Goal: Task Accomplishment & Management: Use online tool/utility

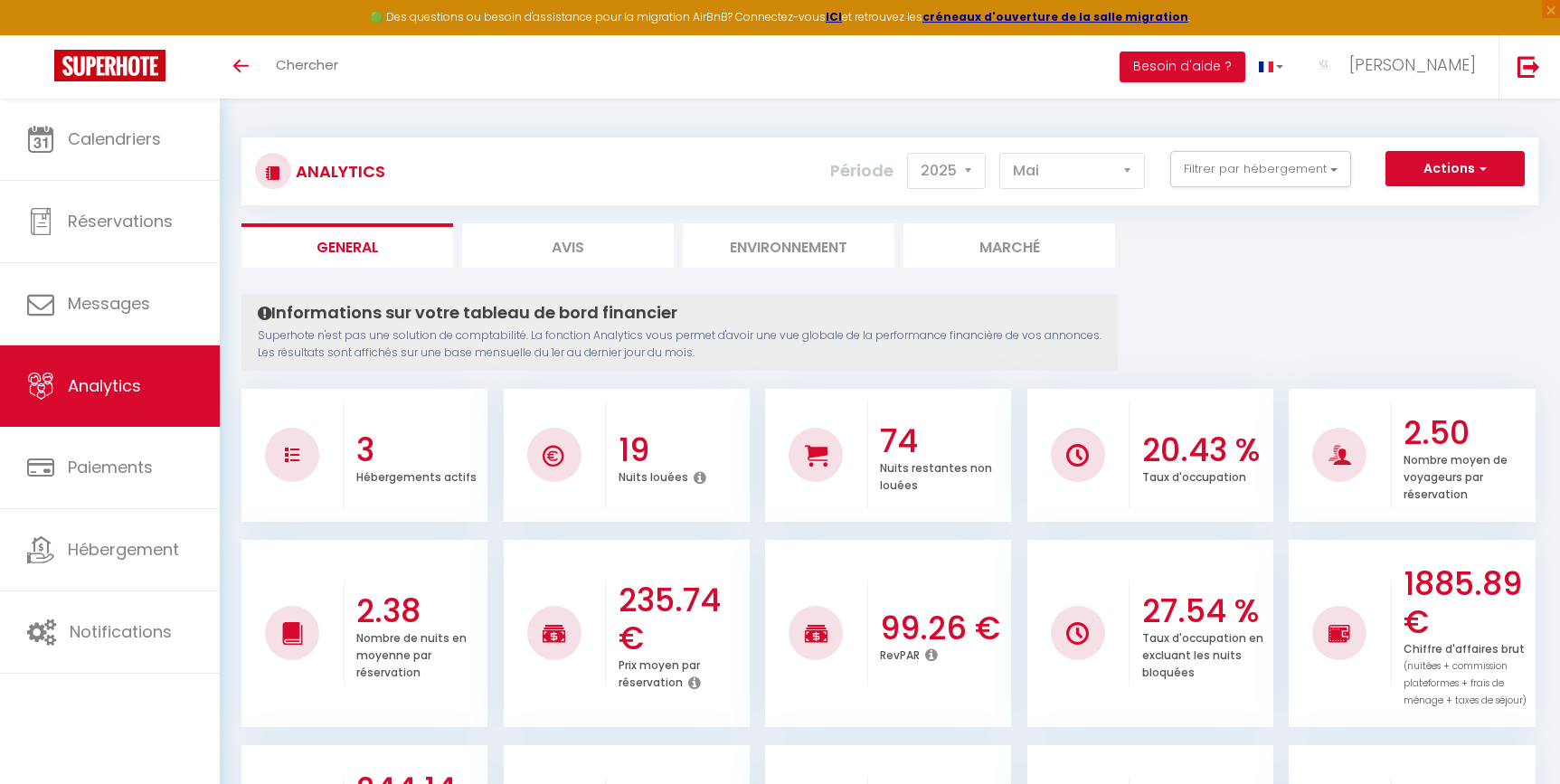
select select "2025"
select select "5"
click at [1230, 181] on button "Filtrer par hébergement" at bounding box center [1260, 169] width 181 height 36
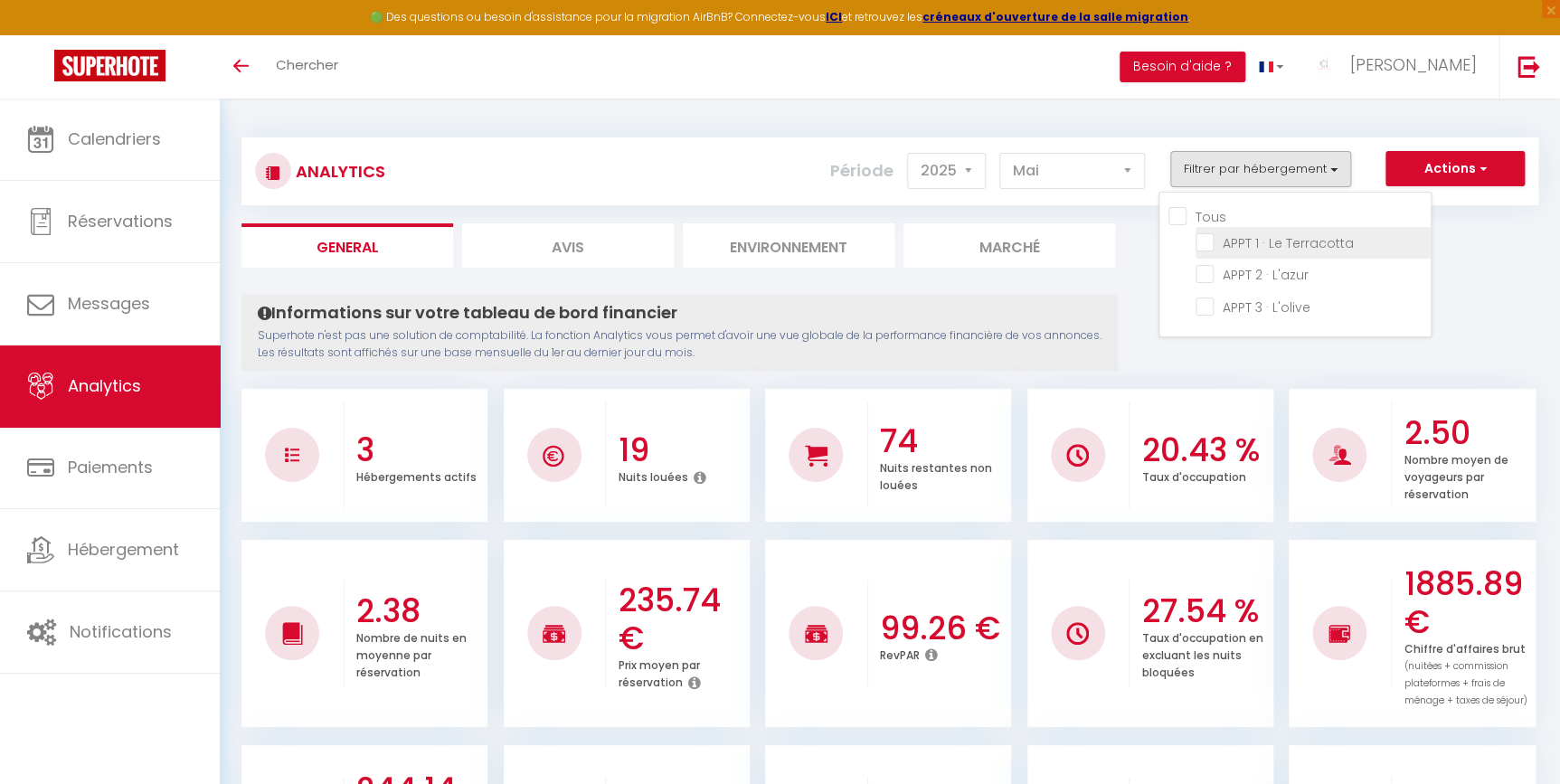
click at [1252, 233] on Terracotta "checkbox" at bounding box center [1313, 241] width 235 height 18
checkbox Terracotta "true"
checkbox L\'azur "false"
checkbox L\'olive "false"
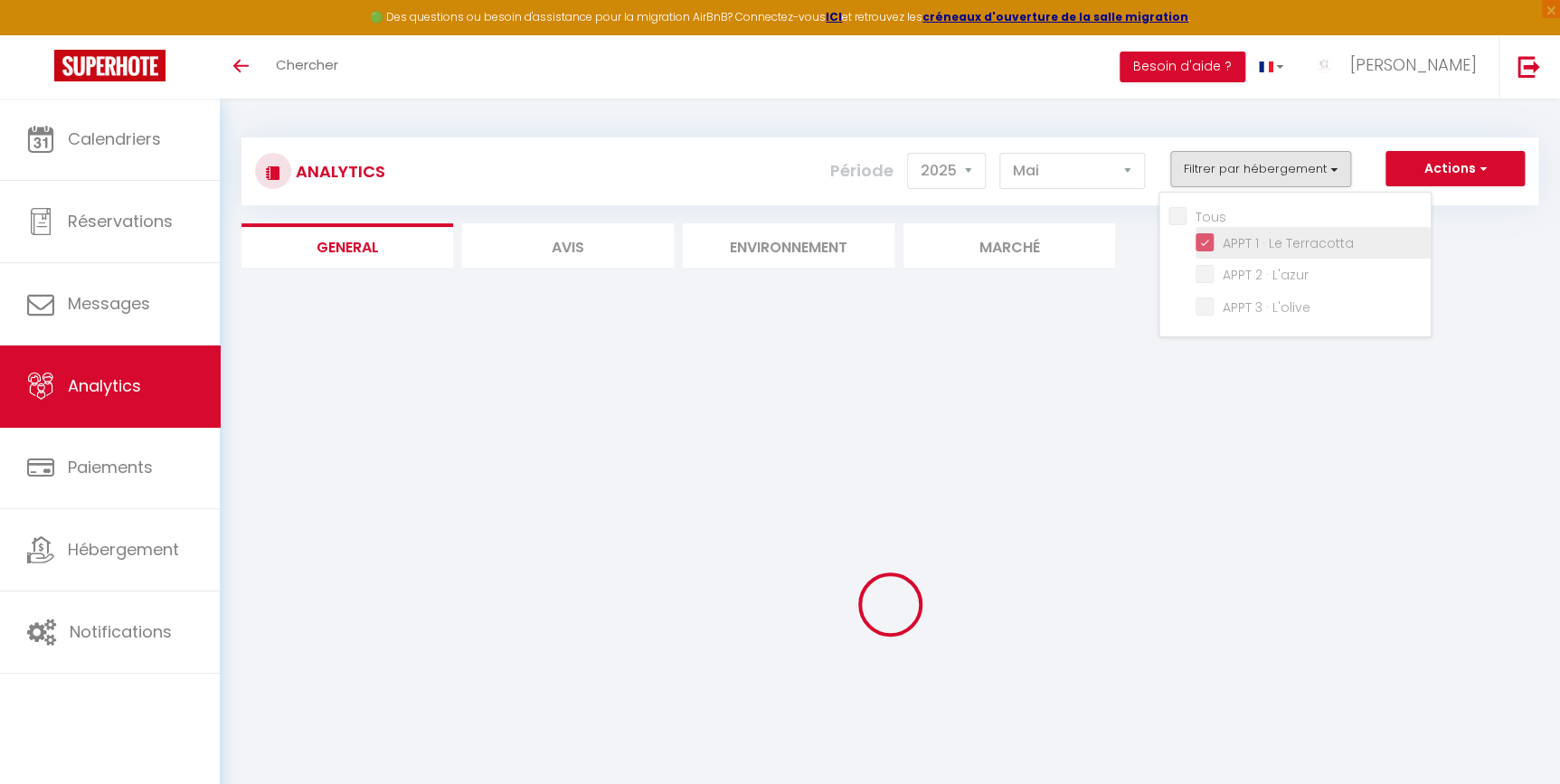
checkbox L\'azur "false"
checkbox L\'olive "false"
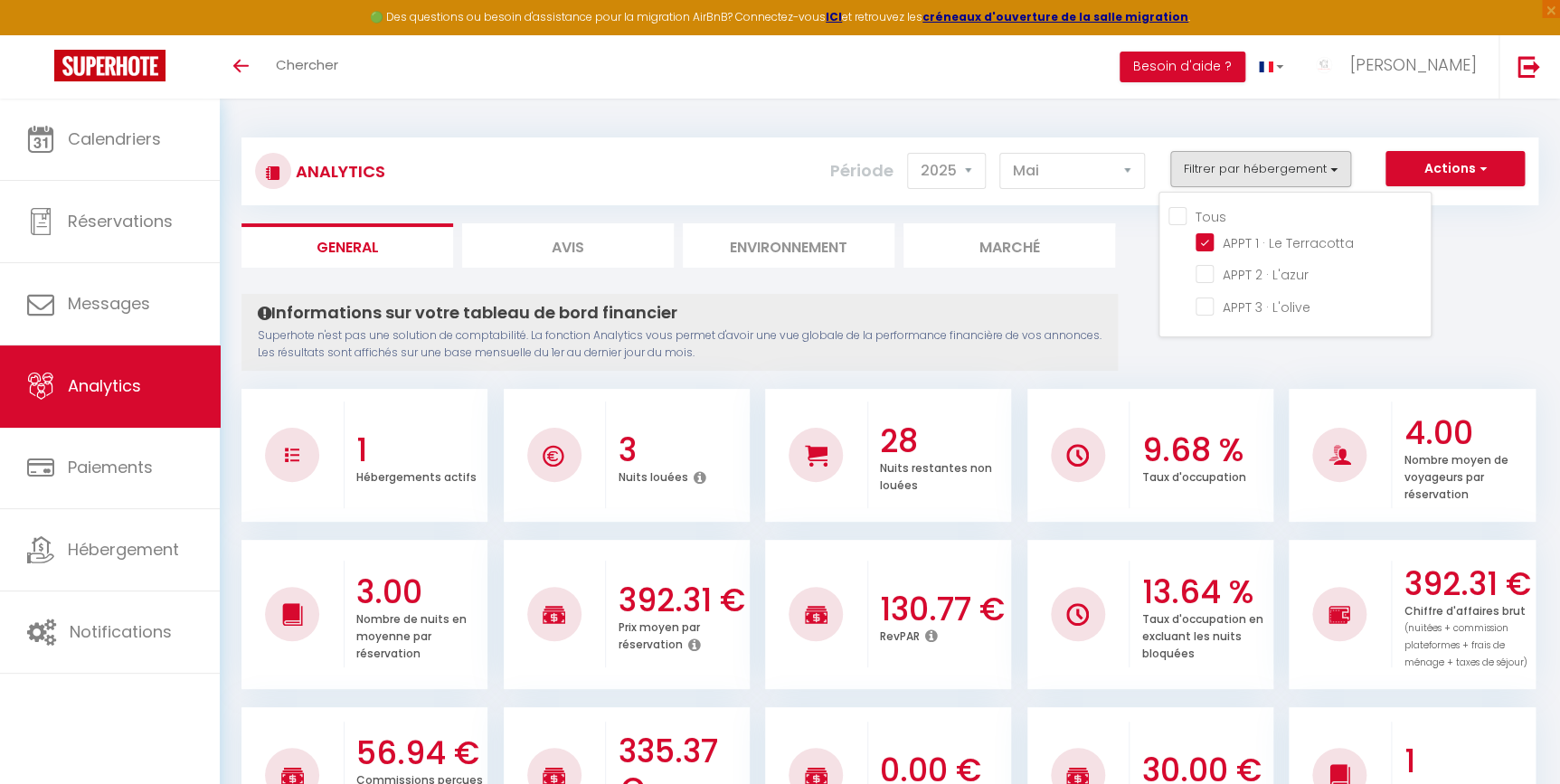
click at [1196, 241] on ul "Tous APPT 1 · Le Terracotta APPT 2 · L'azur APPT 3 · L'olive" at bounding box center [1299, 265] width 262 height 117
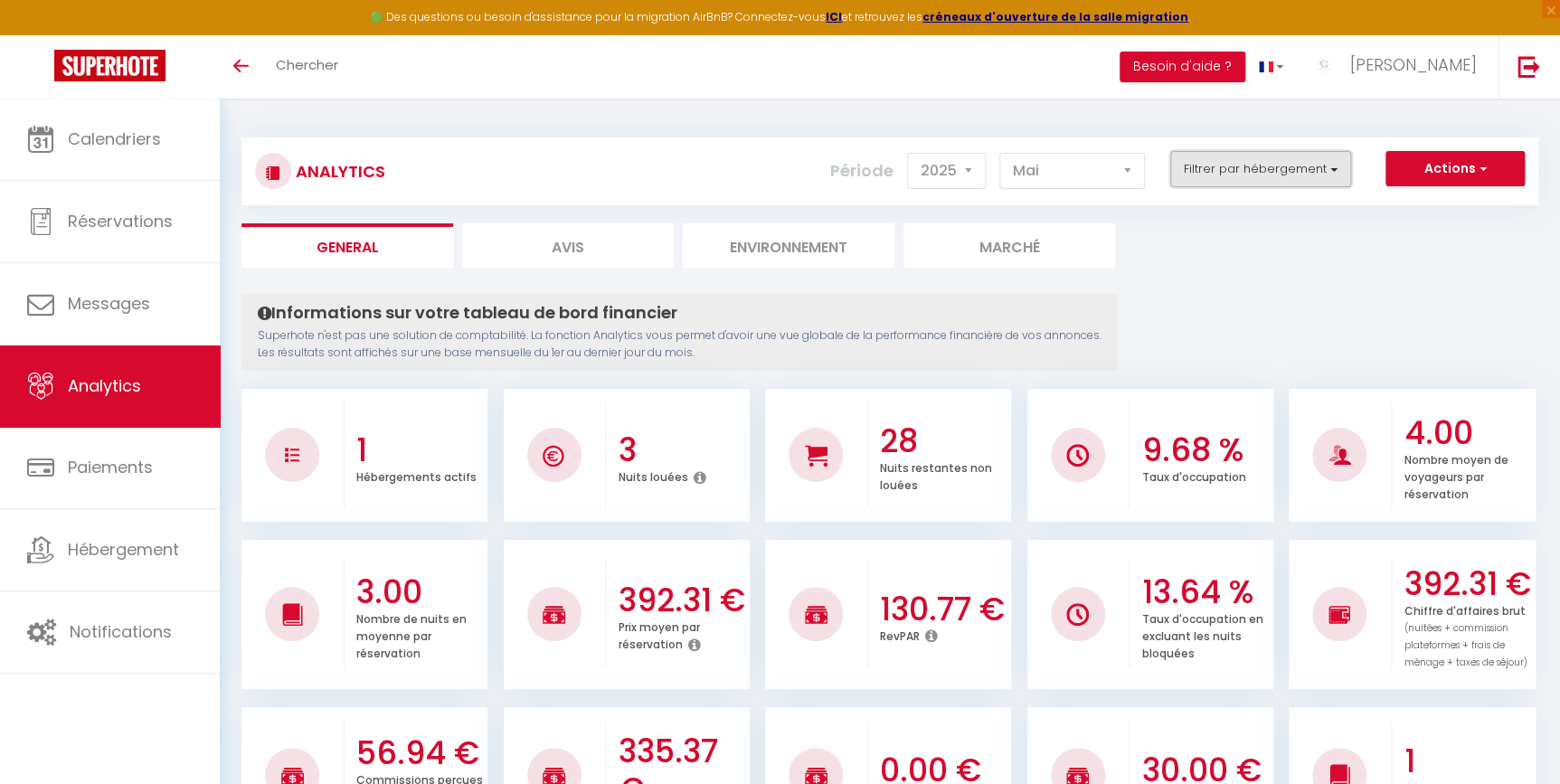
click at [1202, 178] on button "Filtrer par hébergement" at bounding box center [1260, 169] width 181 height 36
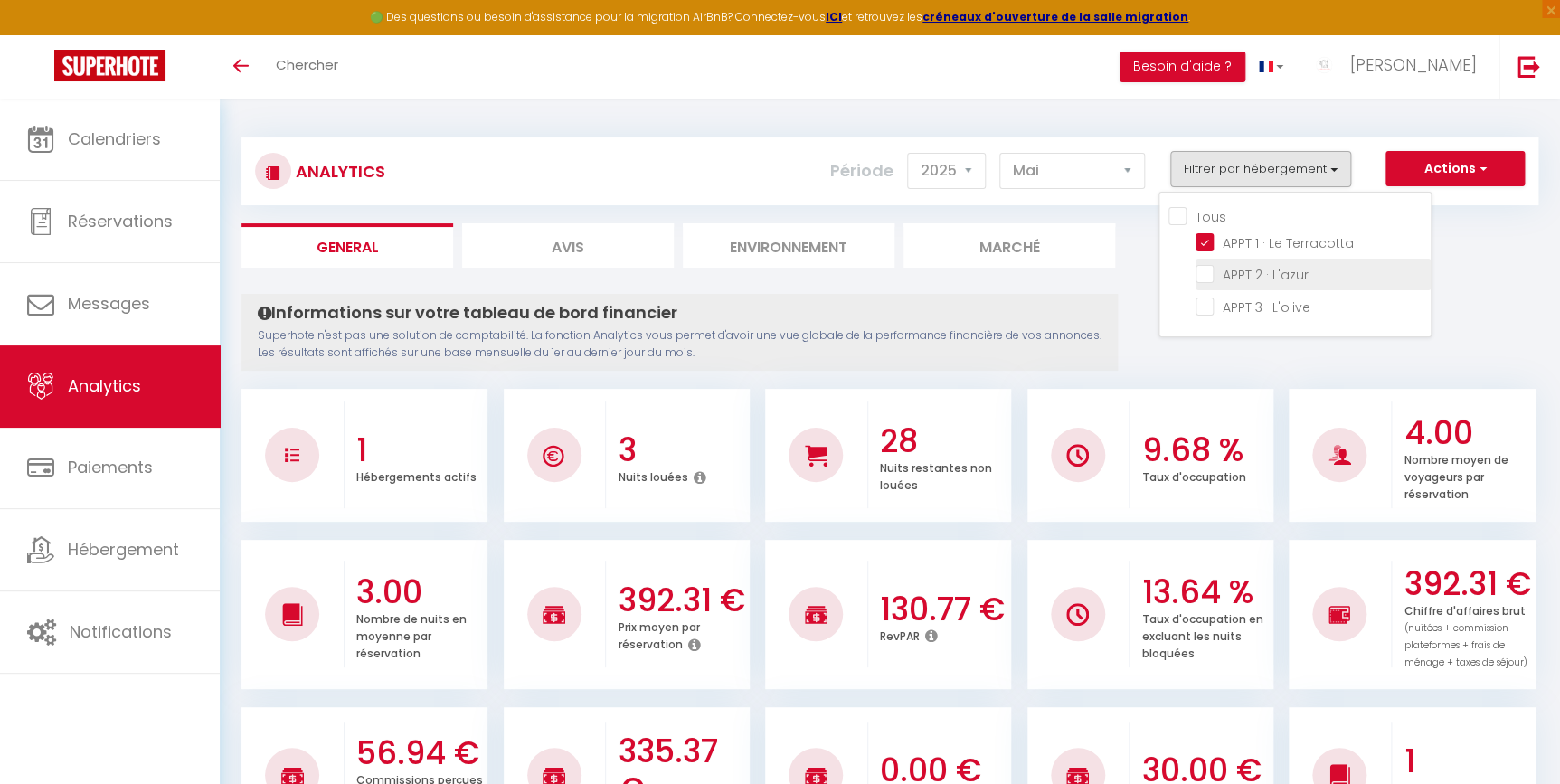
click at [1212, 268] on L\'azur "checkbox" at bounding box center [1313, 272] width 235 height 18
checkbox L\'azur "true"
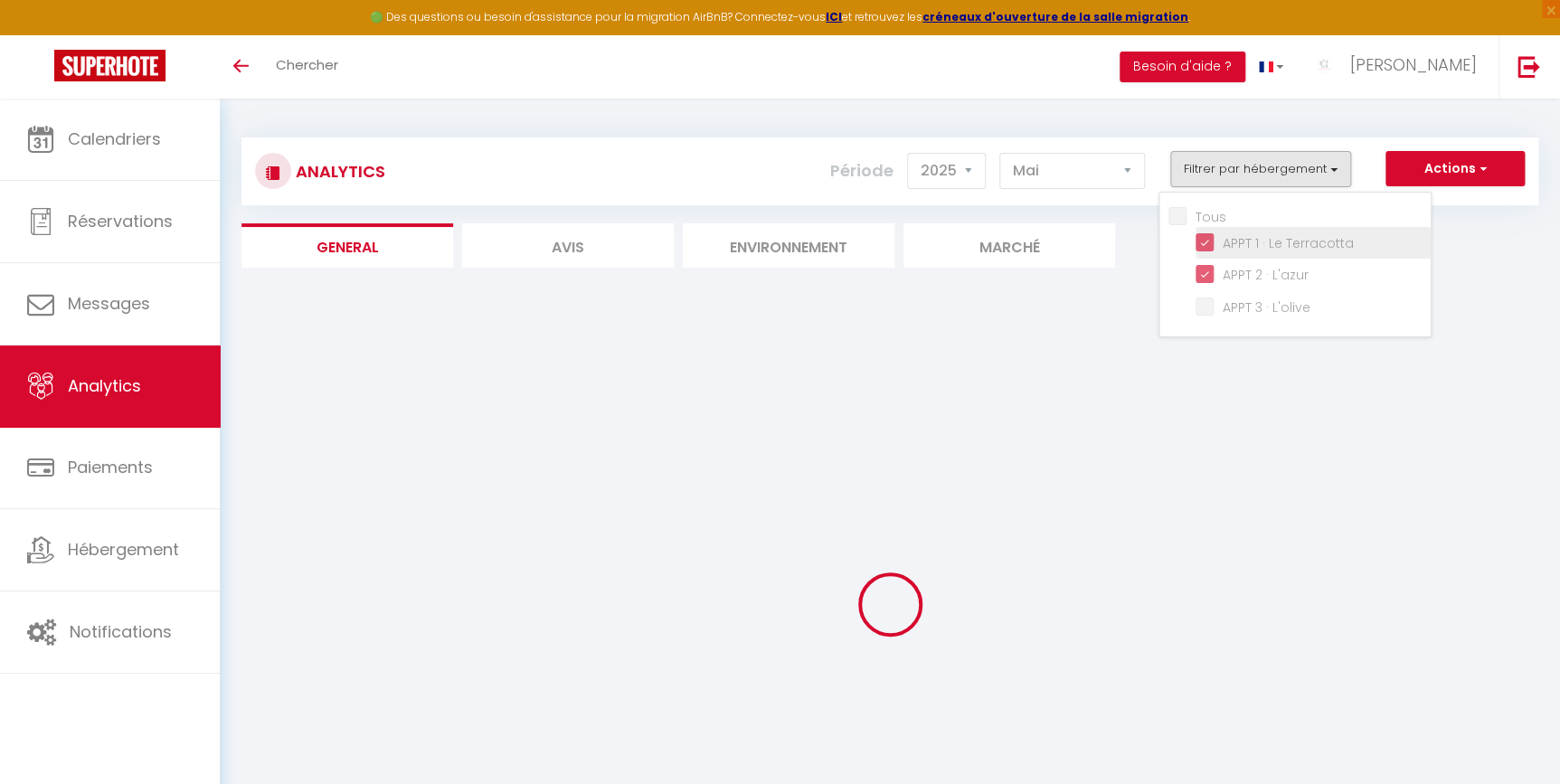
checkbox L\'olive "false"
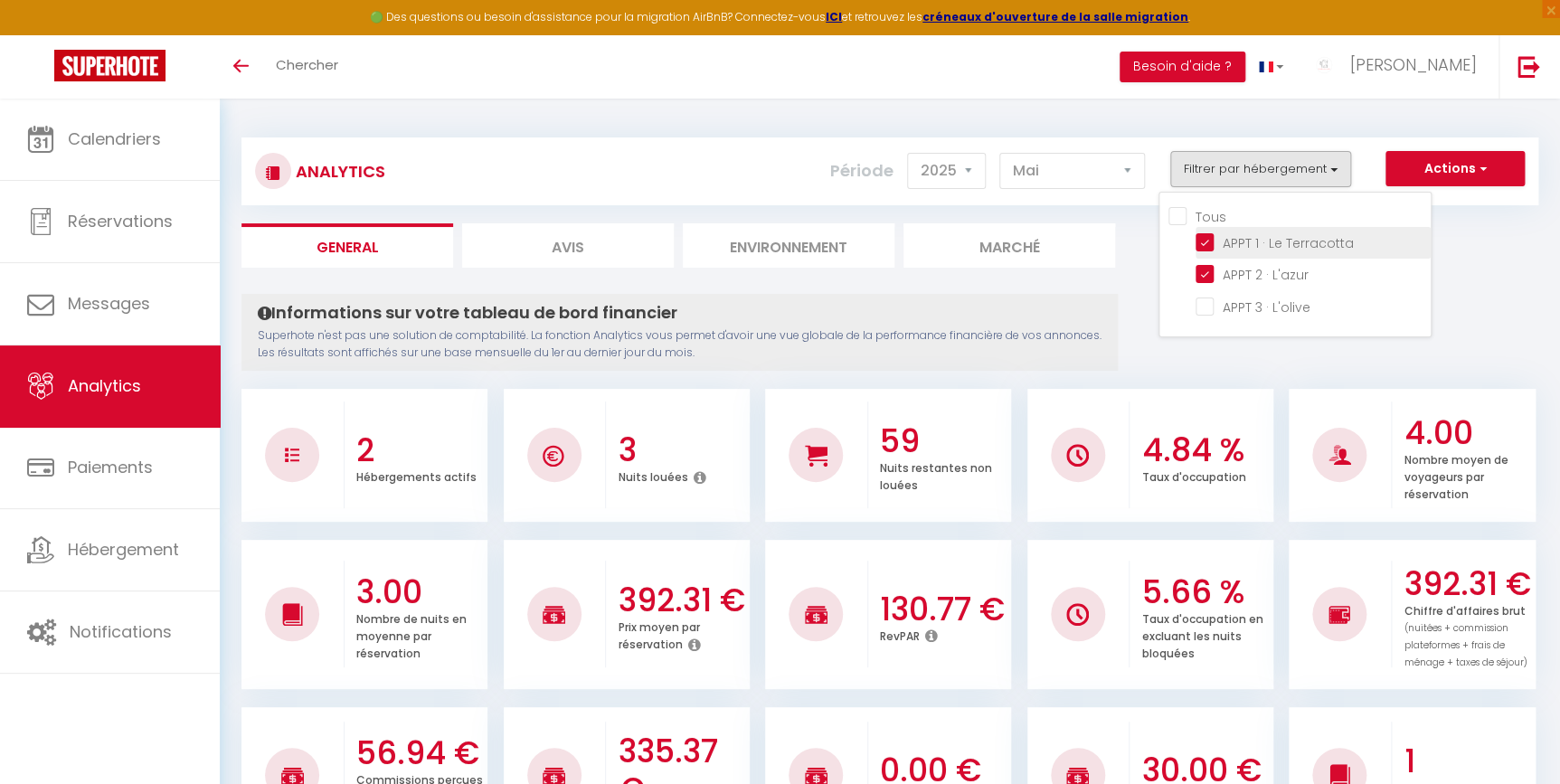
click at [1211, 238] on Terracotta "checkbox" at bounding box center [1313, 241] width 235 height 18
checkbox Terracotta "false"
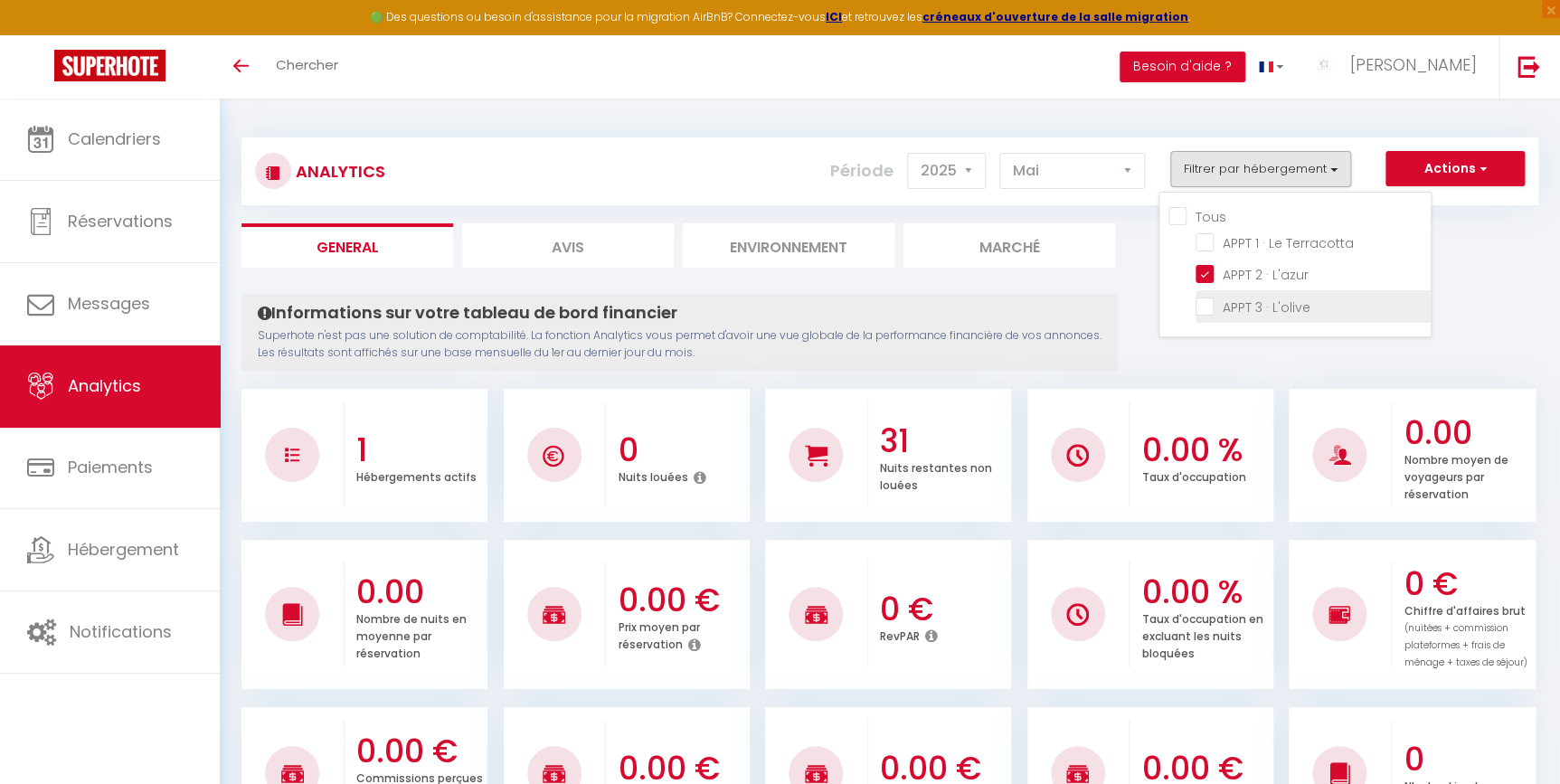
click at [1253, 301] on L\'olive "checkbox" at bounding box center [1313, 304] width 235 height 18
checkbox L\'olive "true"
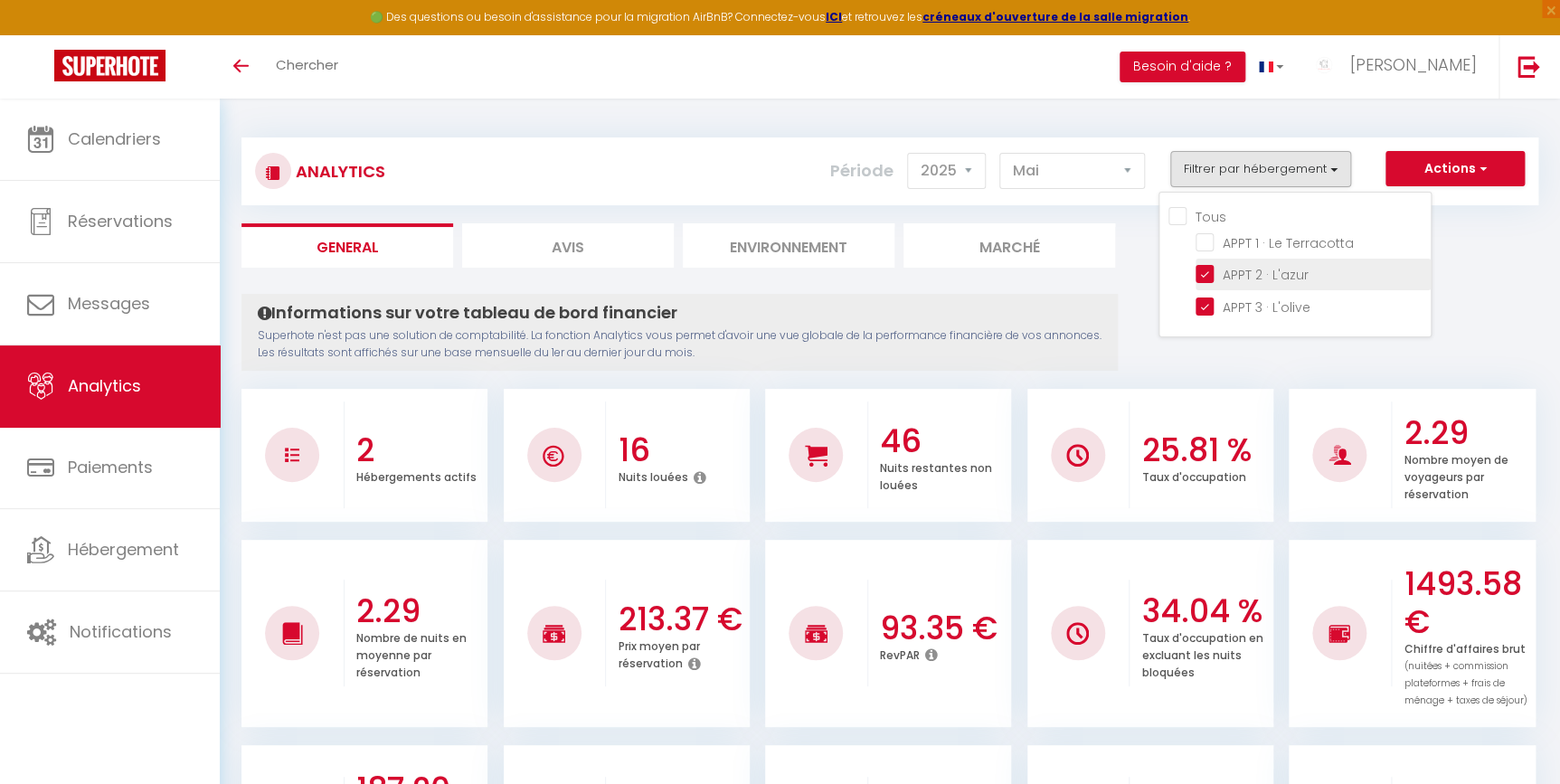
click at [1219, 277] on L\'azur "checkbox" at bounding box center [1313, 272] width 235 height 18
checkbox L\'azur "false"
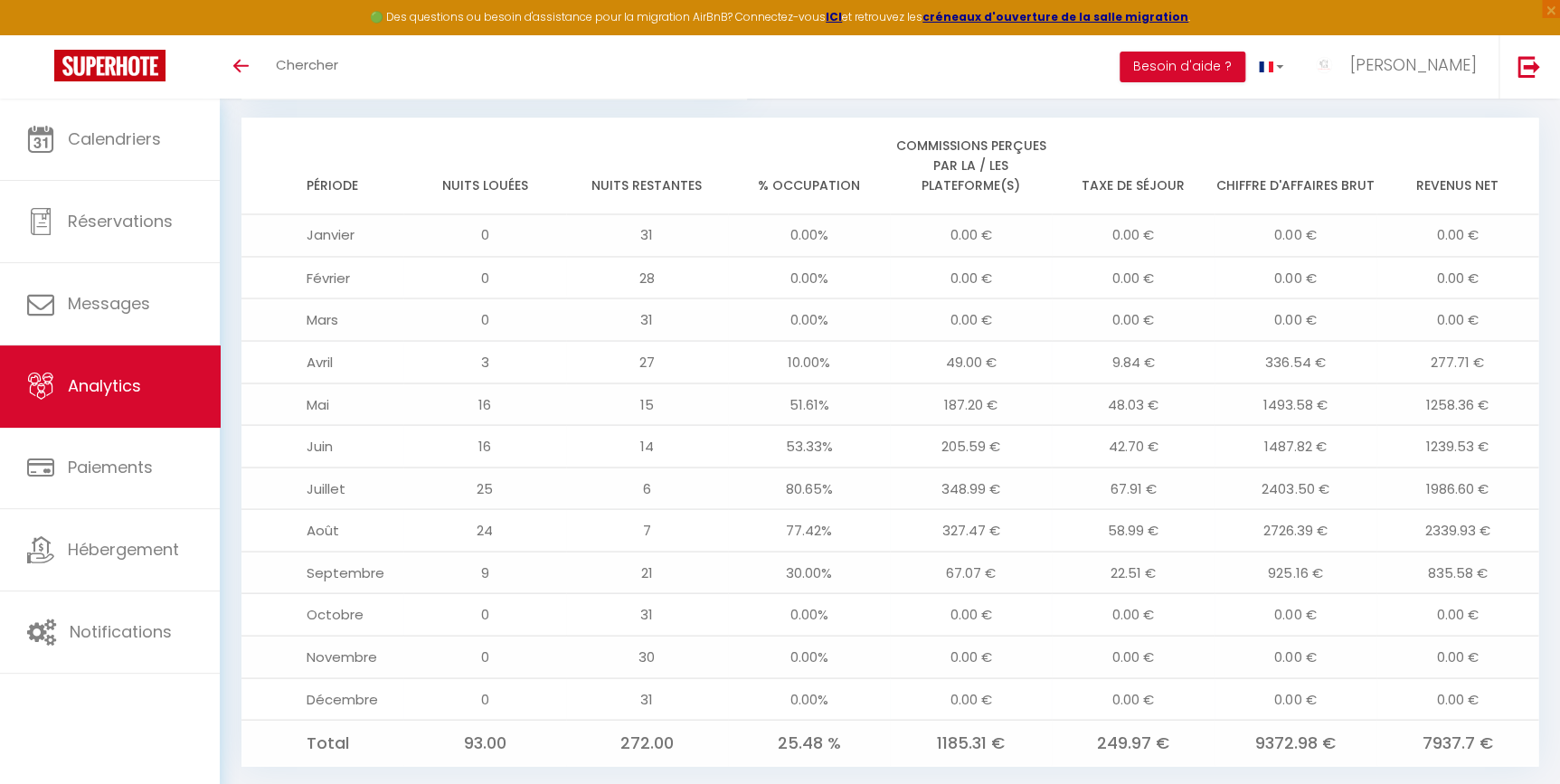
scroll to position [1479, 0]
